Goal: Task Accomplishment & Management: Manage account settings

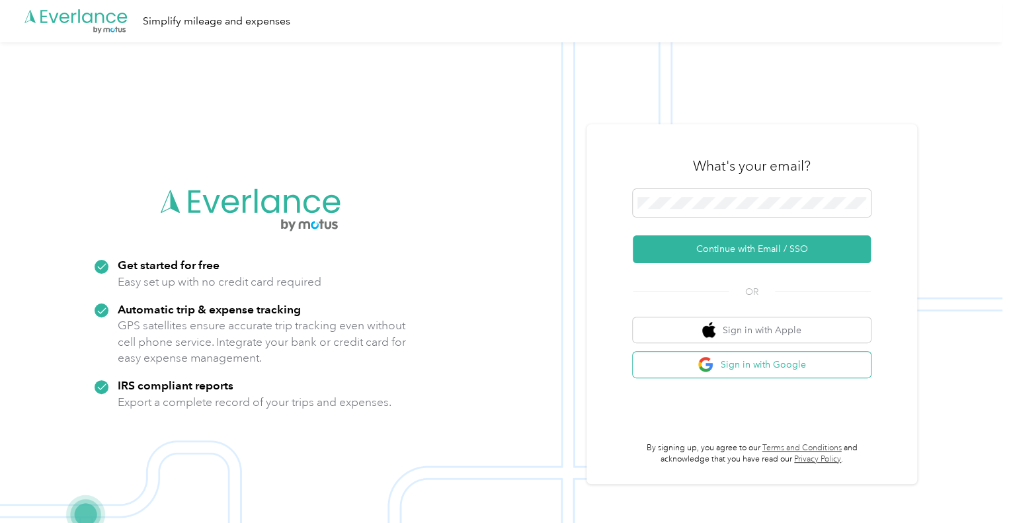
click at [745, 366] on button "Sign in with Google" at bounding box center [752, 365] width 238 height 26
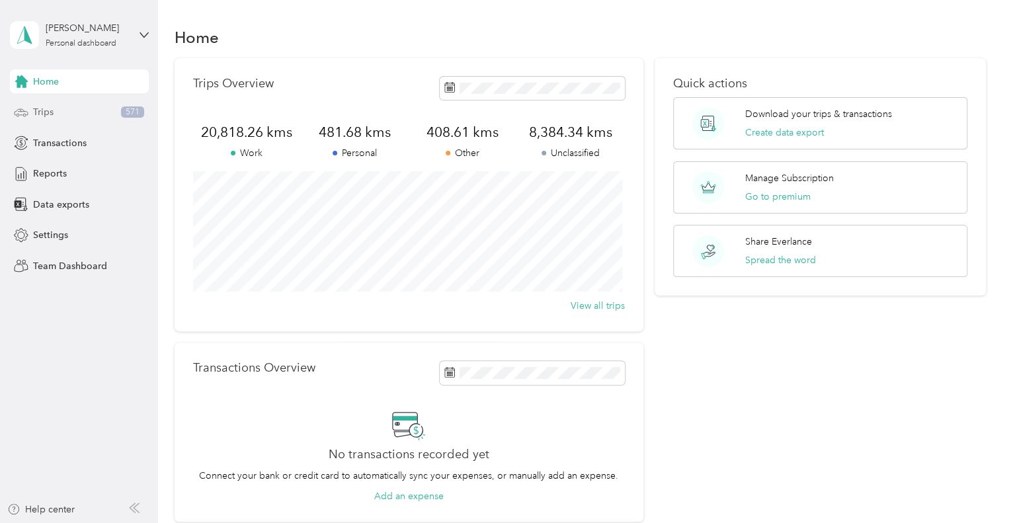
click at [38, 113] on span "Trips" at bounding box center [43, 112] width 21 height 14
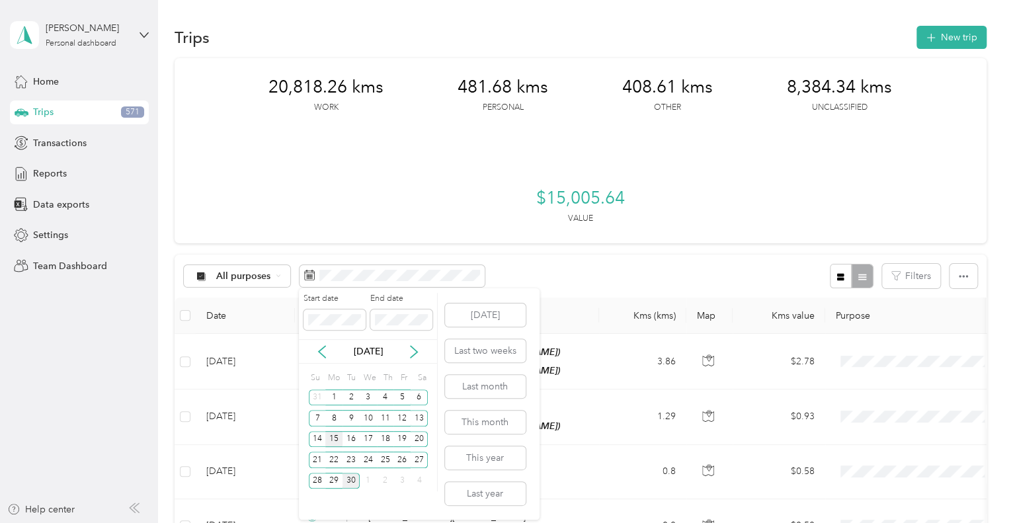
click at [334, 434] on div "15" at bounding box center [333, 439] width 17 height 17
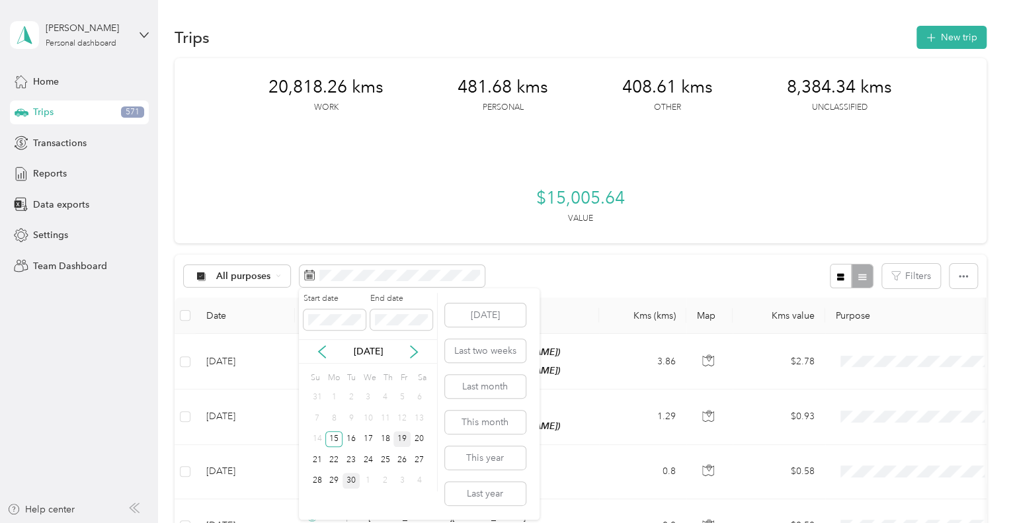
click at [406, 441] on div "19" at bounding box center [401, 439] width 17 height 17
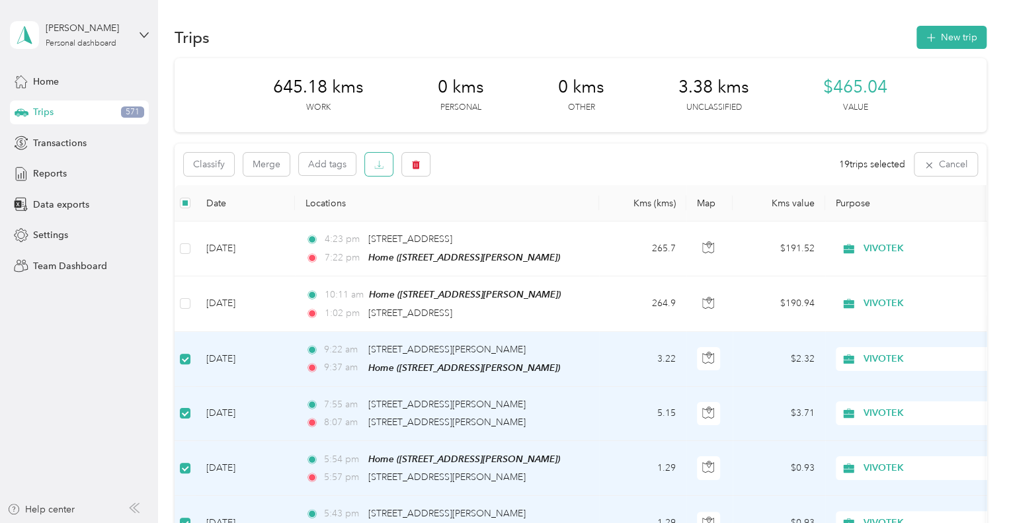
click at [386, 171] on button "button" at bounding box center [379, 164] width 28 height 23
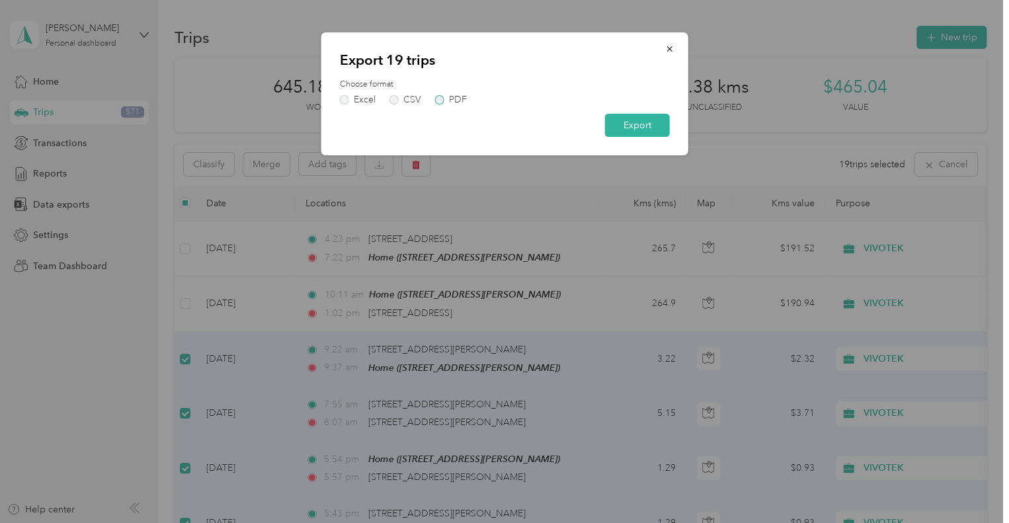
click at [436, 99] on label "PDF" at bounding box center [451, 99] width 32 height 9
click at [632, 129] on button "Export" at bounding box center [637, 125] width 65 height 23
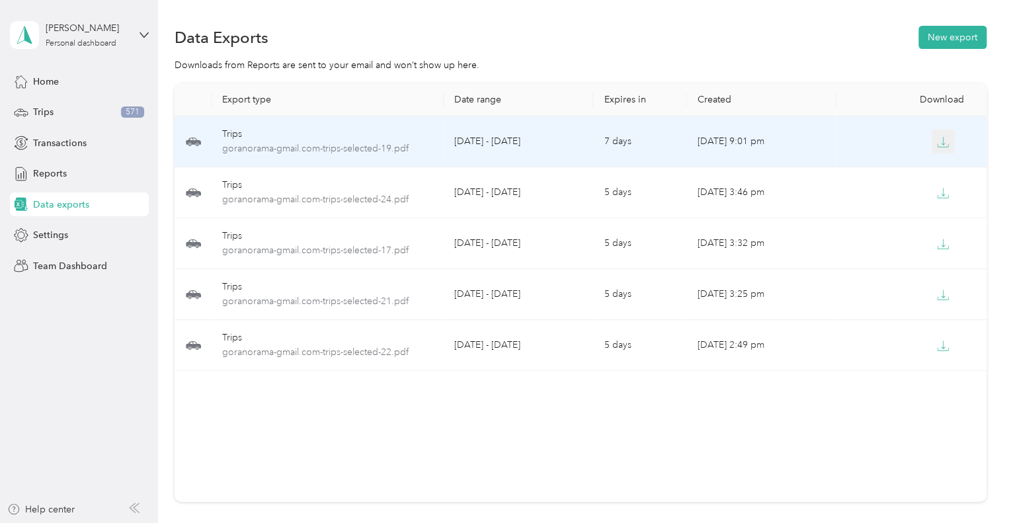
click at [940, 140] on icon "button" at bounding box center [943, 142] width 12 height 12
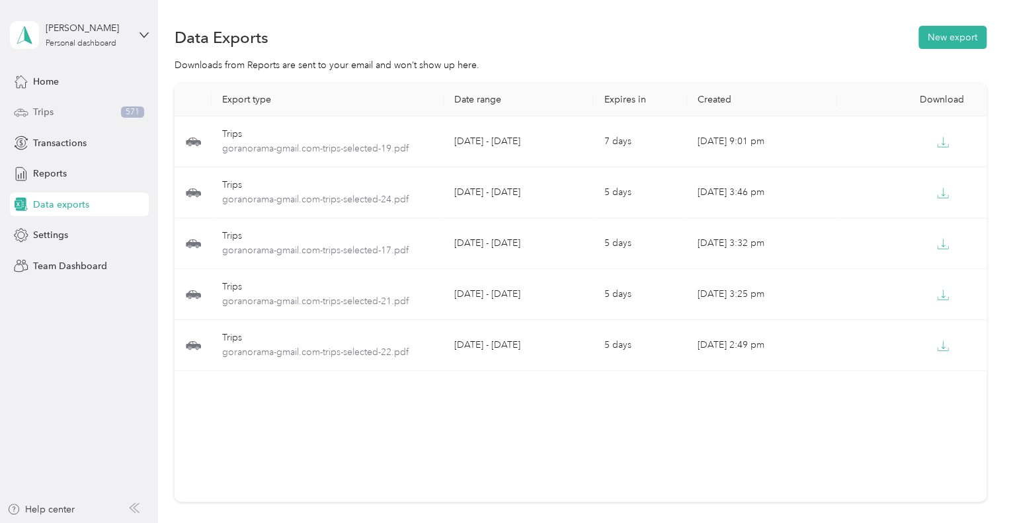
click at [43, 114] on span "Trips" at bounding box center [43, 112] width 21 height 14
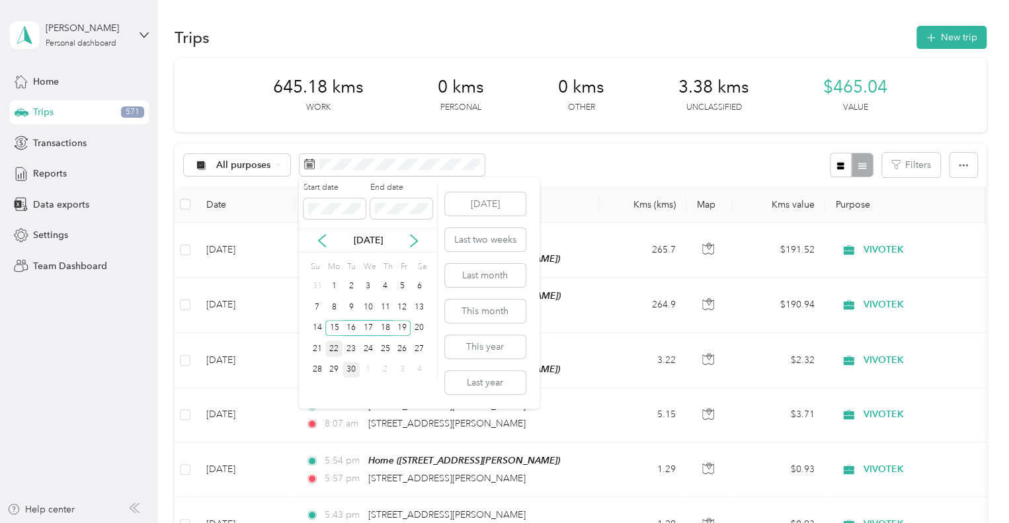
click at [333, 343] on div "22" at bounding box center [333, 349] width 17 height 17
click at [406, 348] on div "26" at bounding box center [401, 349] width 17 height 17
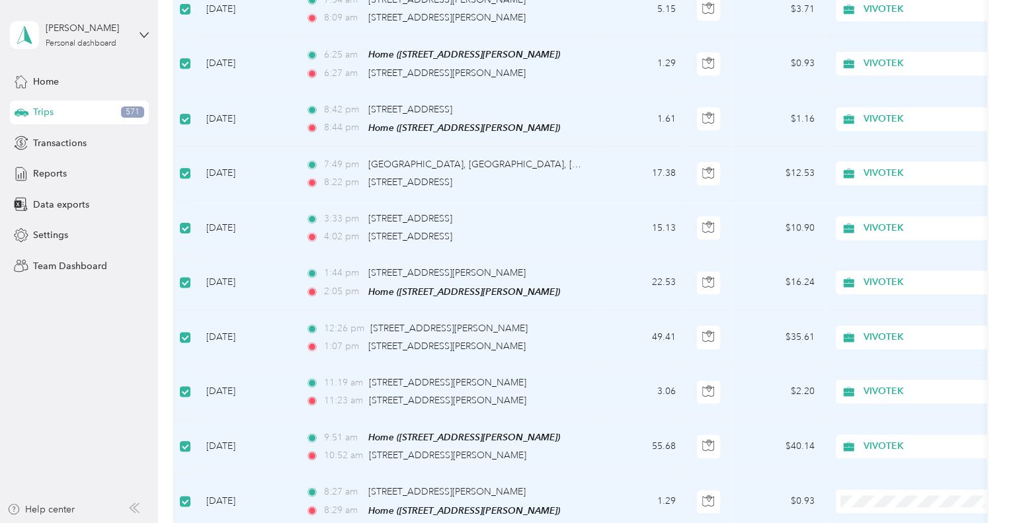
scroll to position [1227, 0]
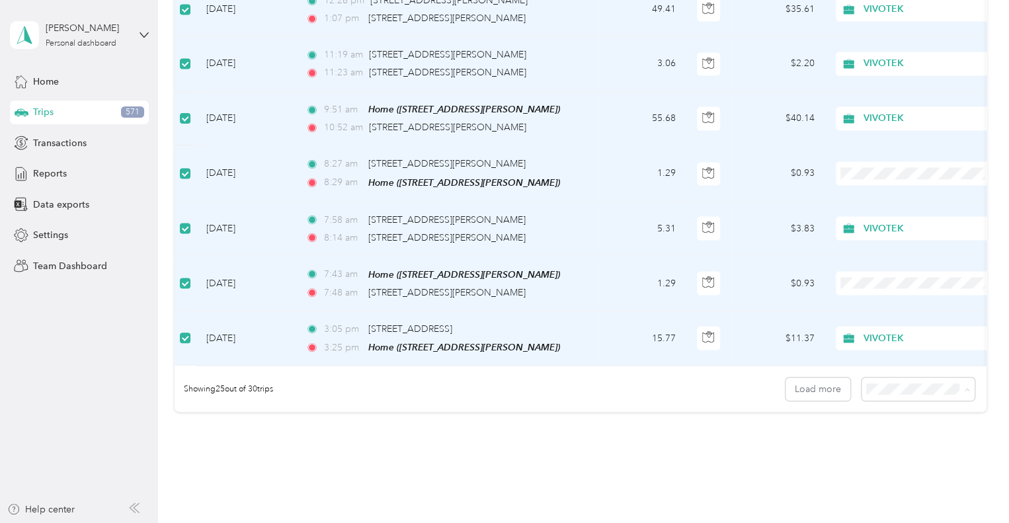
click at [901, 433] on li "50 per load" at bounding box center [914, 430] width 113 height 23
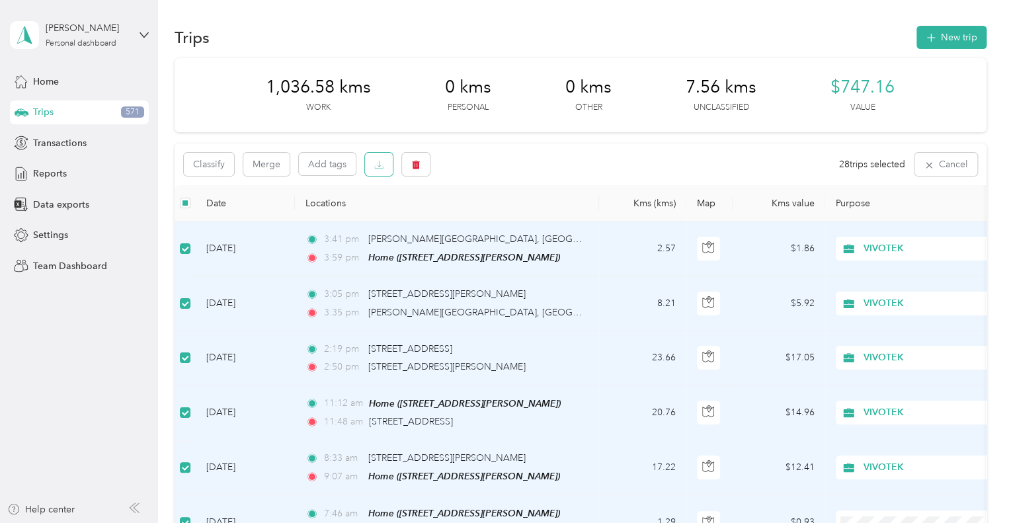
click at [384, 172] on button "button" at bounding box center [379, 164] width 28 height 23
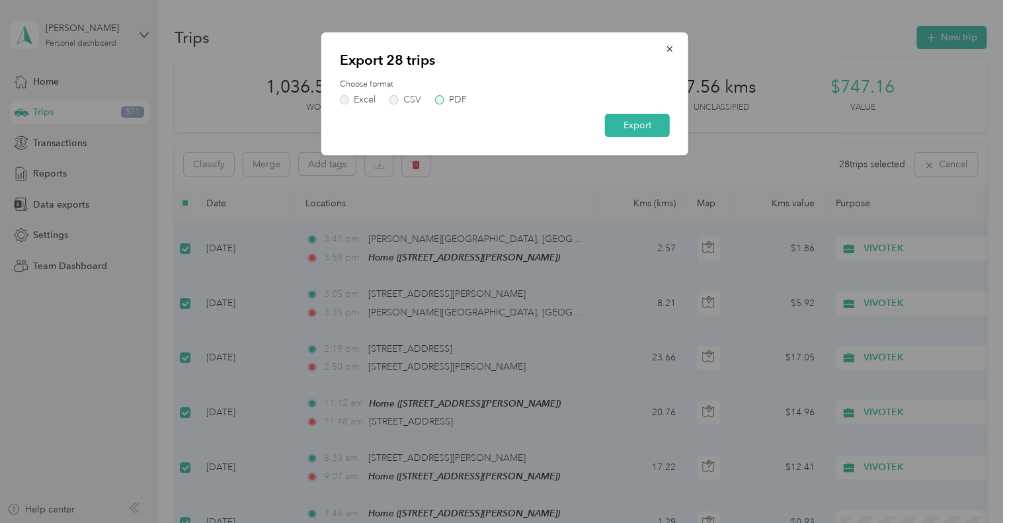
click at [440, 101] on label "PDF" at bounding box center [451, 99] width 32 height 9
click at [655, 129] on button "Export" at bounding box center [637, 125] width 65 height 23
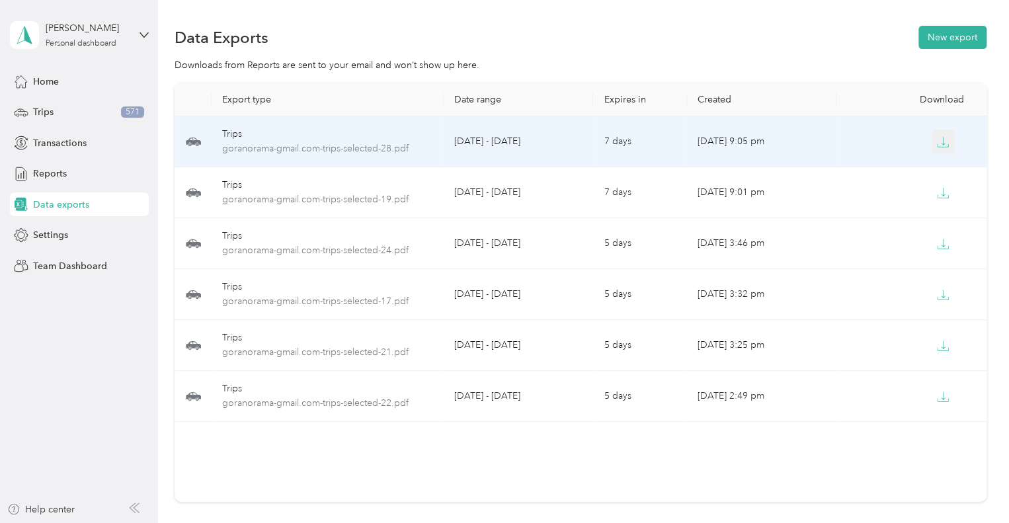
click at [934, 149] on button "button" at bounding box center [944, 142] width 24 height 24
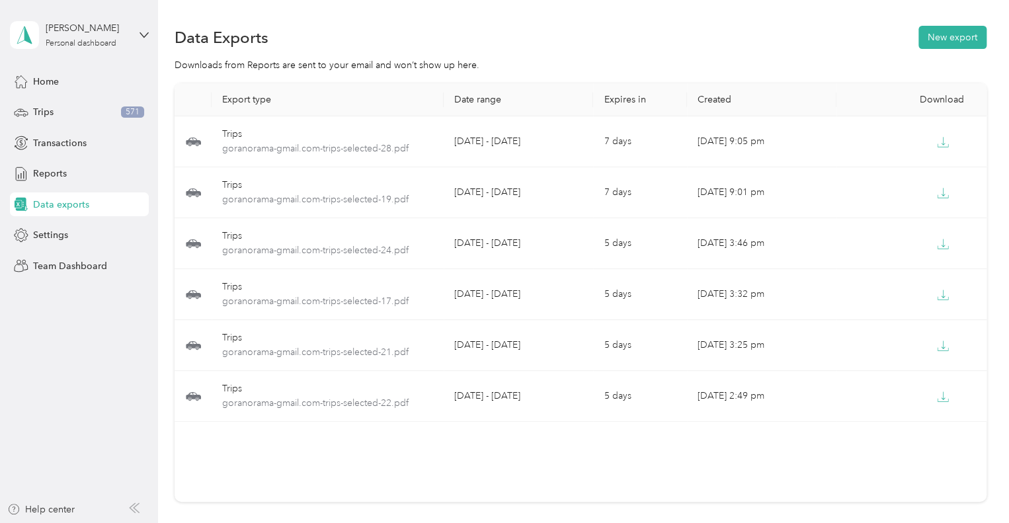
click at [640, 480] on div "Export type Date range Expires in Created Download Trips goranorama-gmail.com-t…" at bounding box center [581, 292] width 812 height 419
click at [653, 454] on div "Export type Date range Expires in Created Download Trips goranorama-gmail.com-t…" at bounding box center [581, 292] width 812 height 419
